Goal: Transaction & Acquisition: Purchase product/service

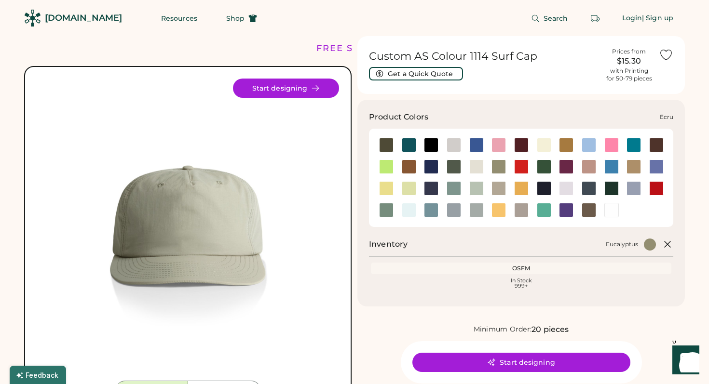
click at [470, 163] on div at bounding box center [476, 167] width 14 height 14
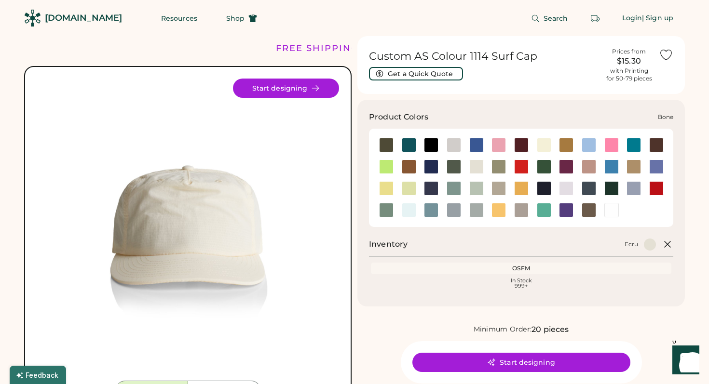
click at [454, 148] on div at bounding box center [454, 145] width 14 height 14
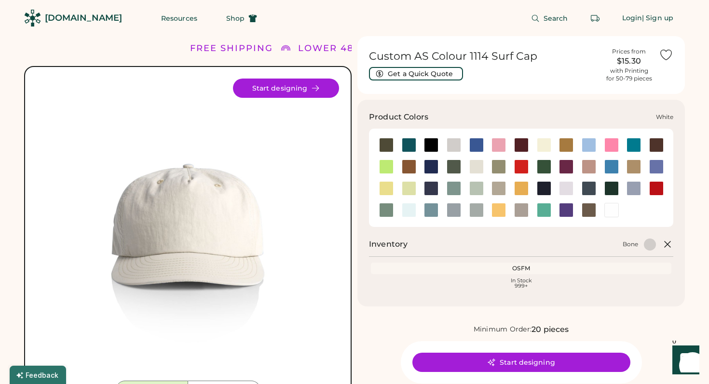
click at [614, 210] on div at bounding box center [611, 210] width 14 height 14
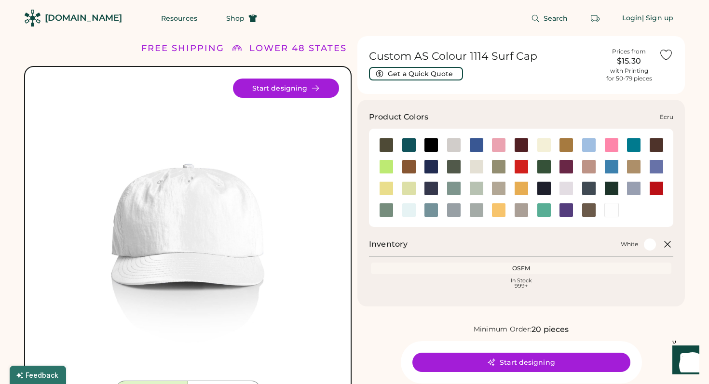
click at [483, 162] on div at bounding box center [476, 167] width 14 height 14
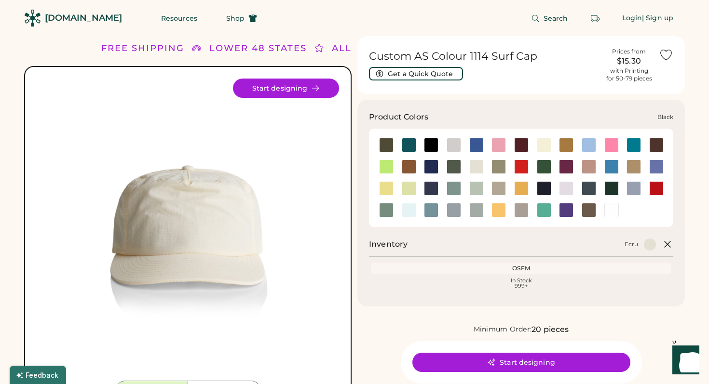
click at [429, 146] on div at bounding box center [431, 145] width 14 height 14
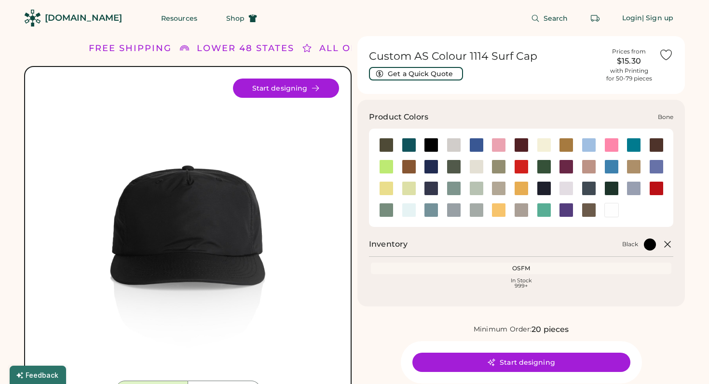
click at [456, 141] on div at bounding box center [454, 145] width 14 height 14
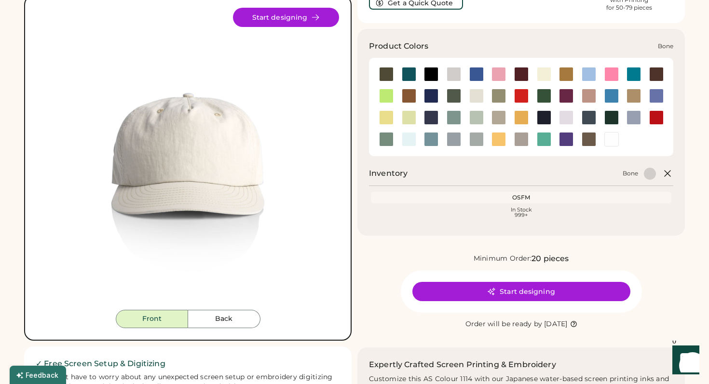
scroll to position [76, 0]
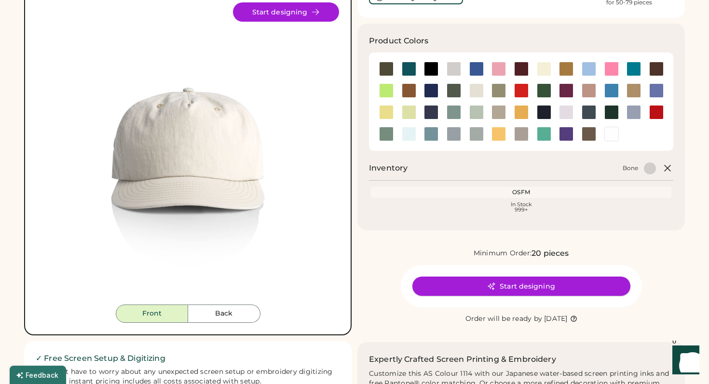
click at [480, 283] on button "Start designing" at bounding box center [521, 286] width 218 height 19
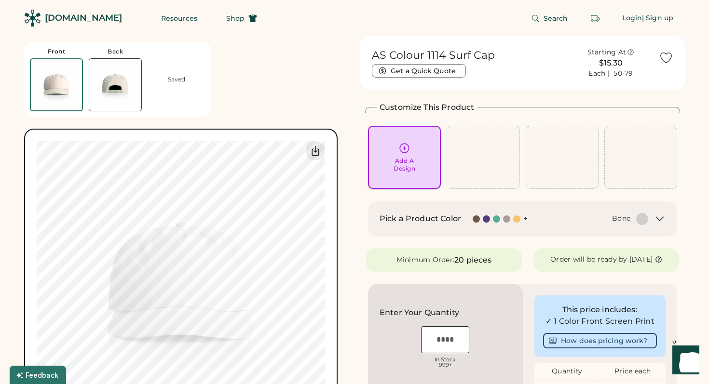
click at [392, 167] on div "Add A Design" at bounding box center [404, 157] width 59 height 30
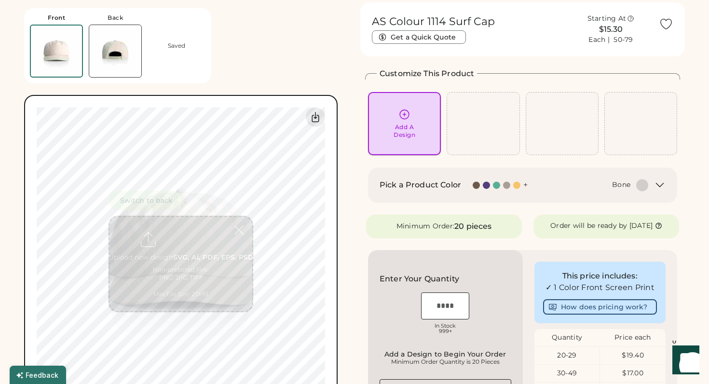
scroll to position [36, 0]
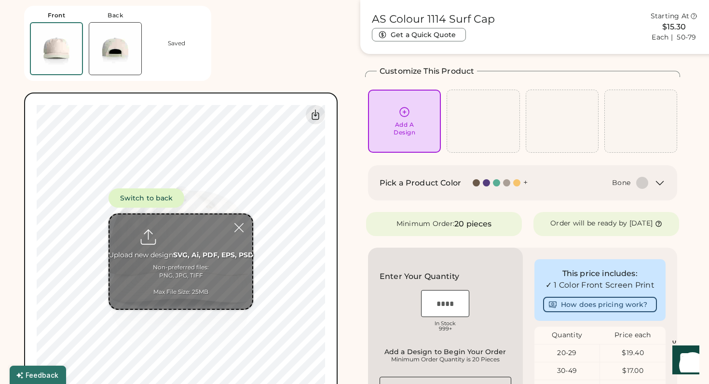
click at [188, 237] on input "file" at bounding box center [180, 262] width 143 height 95
type input "**********"
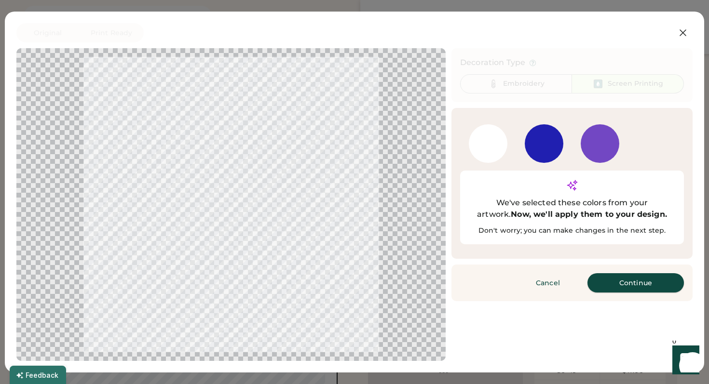
click at [616, 273] on button "Continue" at bounding box center [635, 282] width 96 height 19
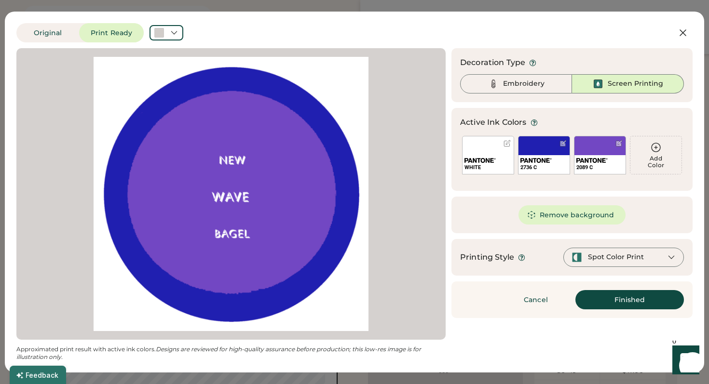
click at [289, 180] on div at bounding box center [231, 194] width 412 height 274
click at [522, 85] on div "Embroidery" at bounding box center [523, 84] width 41 height 10
